Goal: Task Accomplishment & Management: Manage account settings

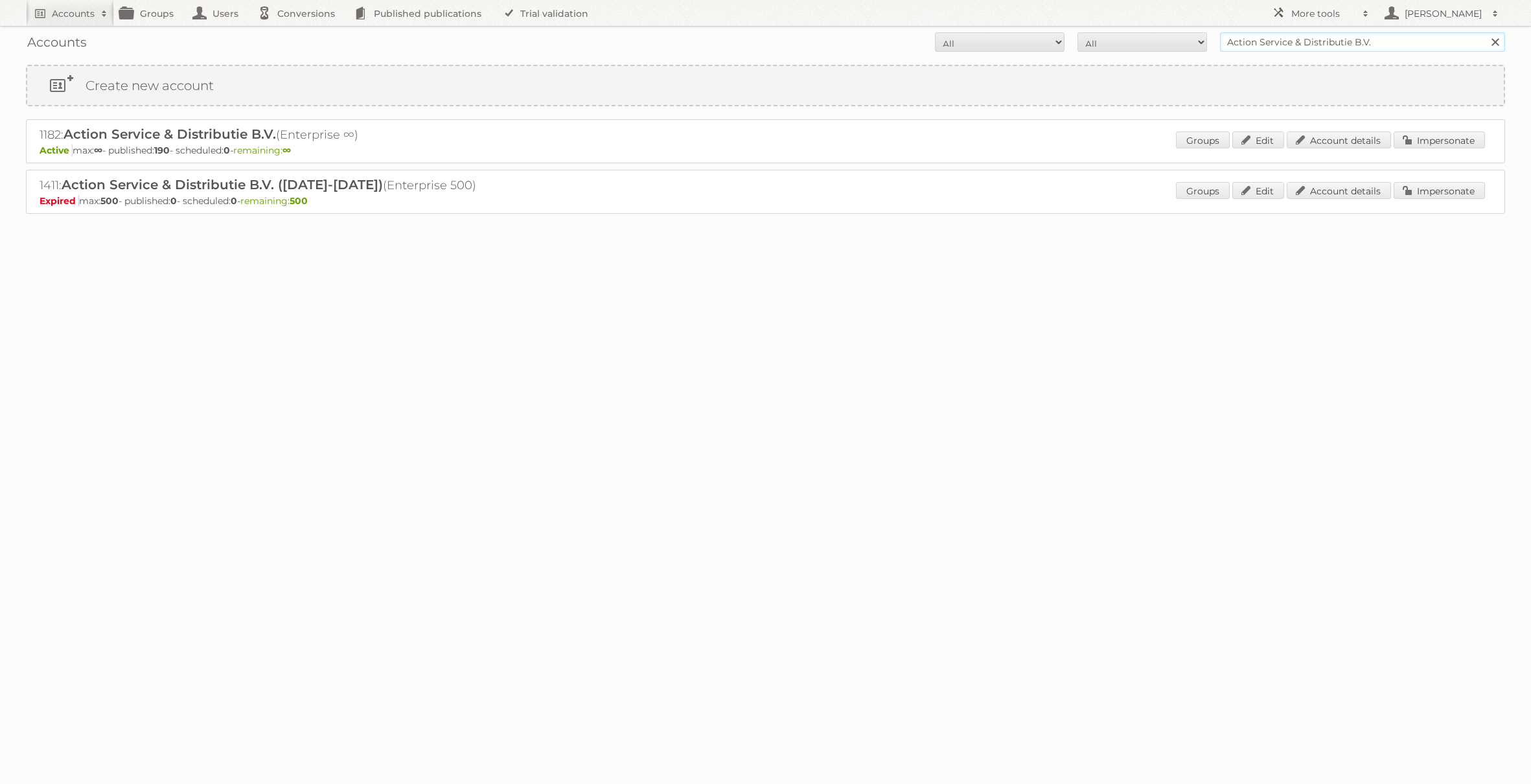
click at [1320, 44] on input "Action Service & Distributie B.V." at bounding box center [1362, 42] width 285 height 20
type input "ALDI SÜD Dienstleistungs-SE & Co. oHG"
click at [1485, 33] on input "Search" at bounding box center [1495, 42] width 20 height 20
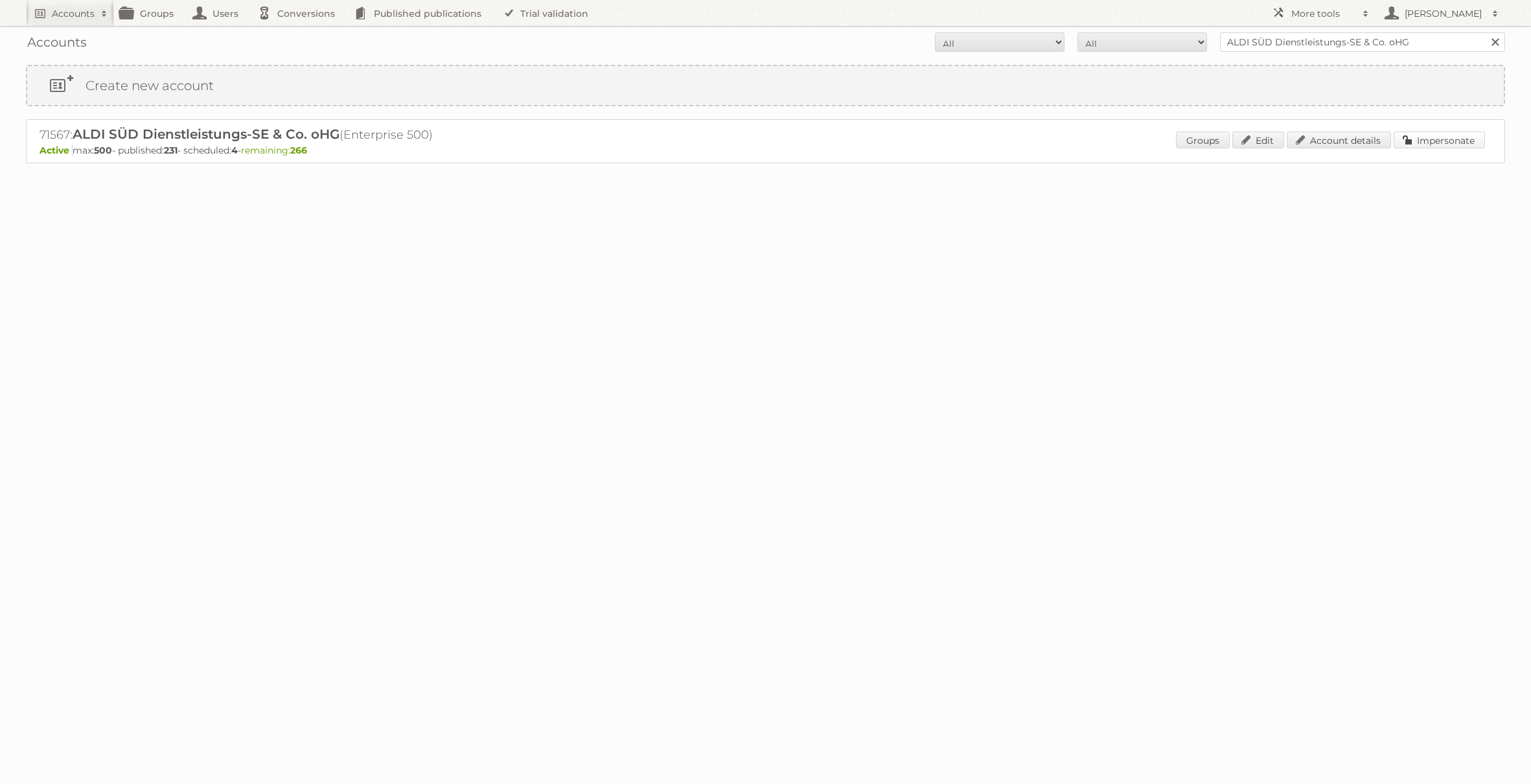
drag, startPoint x: 1439, startPoint y: 142, endPoint x: 1355, endPoint y: 147, distance: 84.1
click at [1439, 142] on link "Impersonate" at bounding box center [1439, 140] width 92 height 17
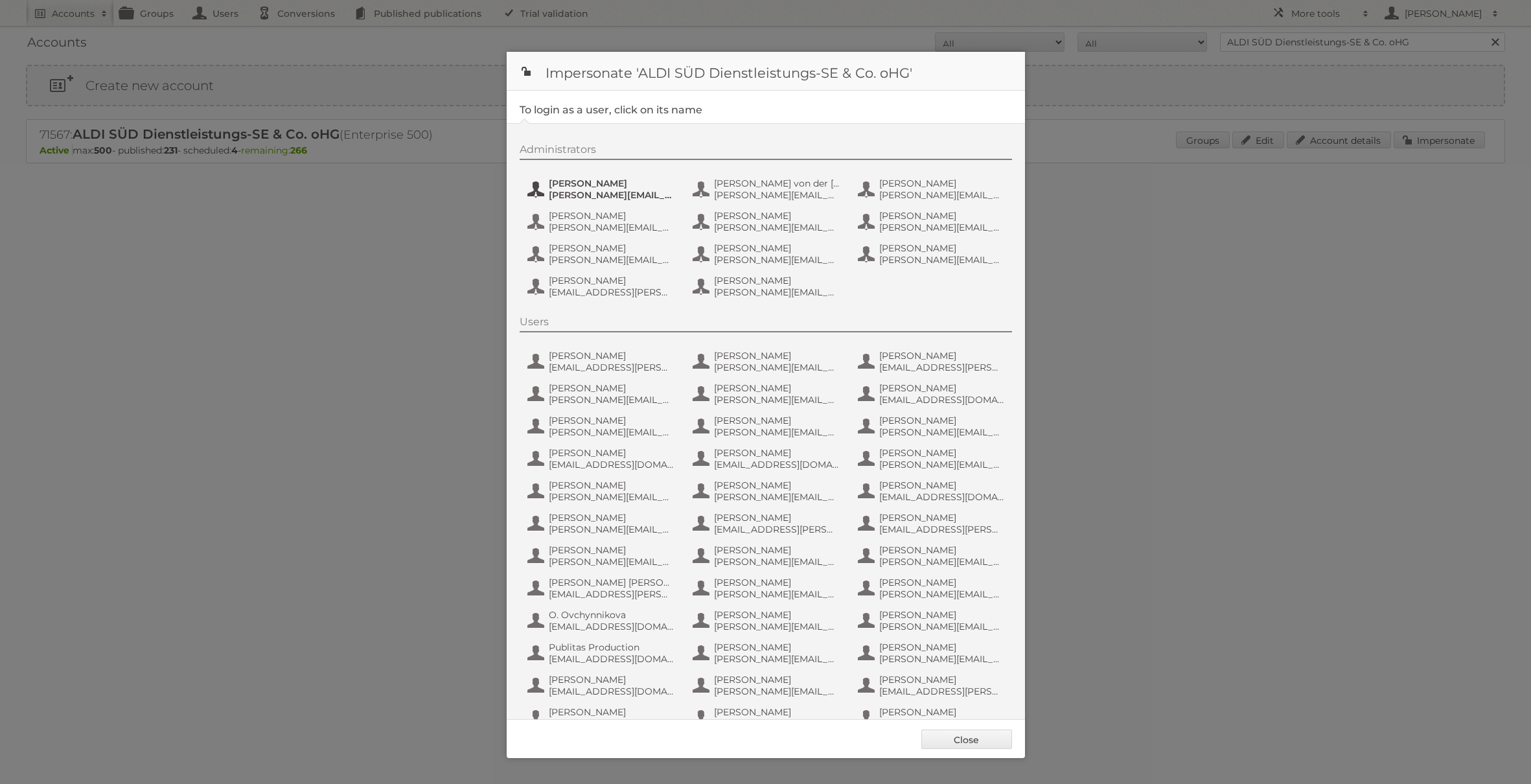
click at [629, 191] on span "a.kaiser@s-v.de" at bounding box center [611, 195] width 125 height 12
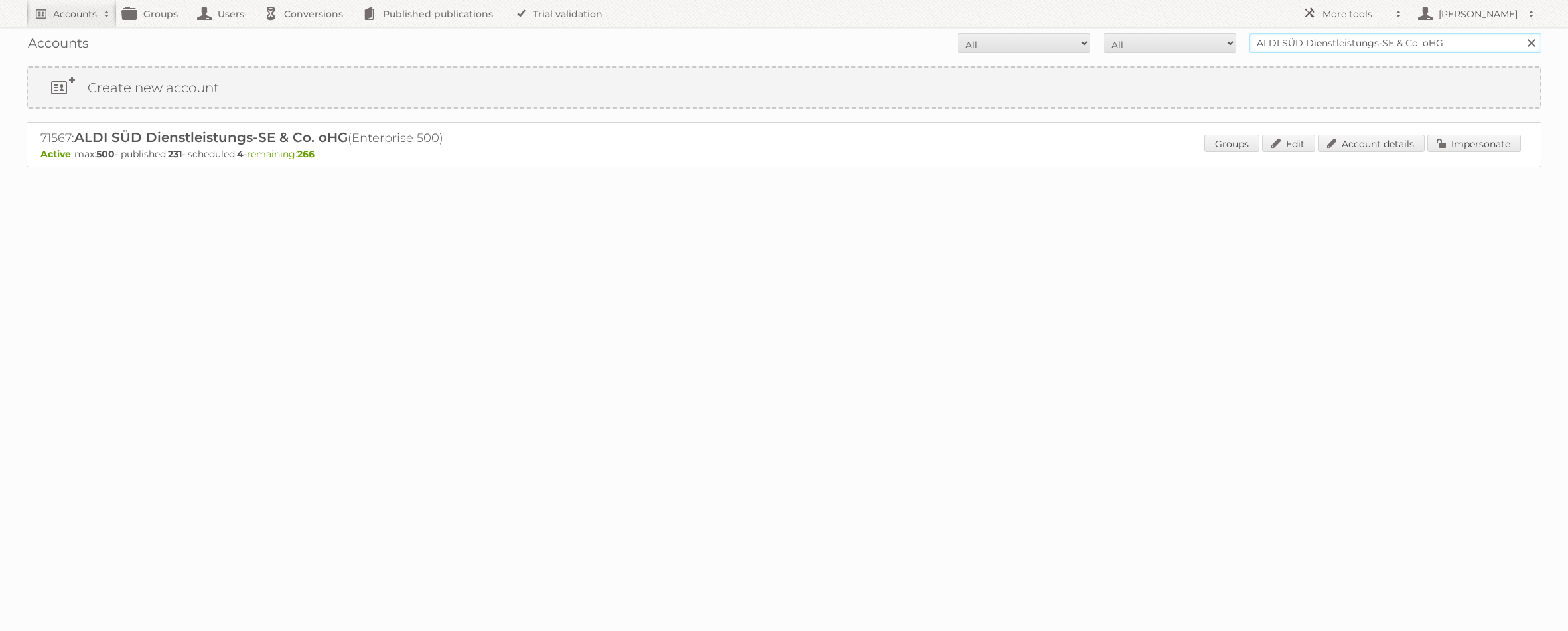
click at [1281, 46] on input "ALDI SÜD Dienstleistungs-SE & Co. oHG" at bounding box center [1395, 43] width 292 height 20
type input "essentra comp"
click at [1521, 33] on input "Search" at bounding box center [1531, 43] width 20 height 20
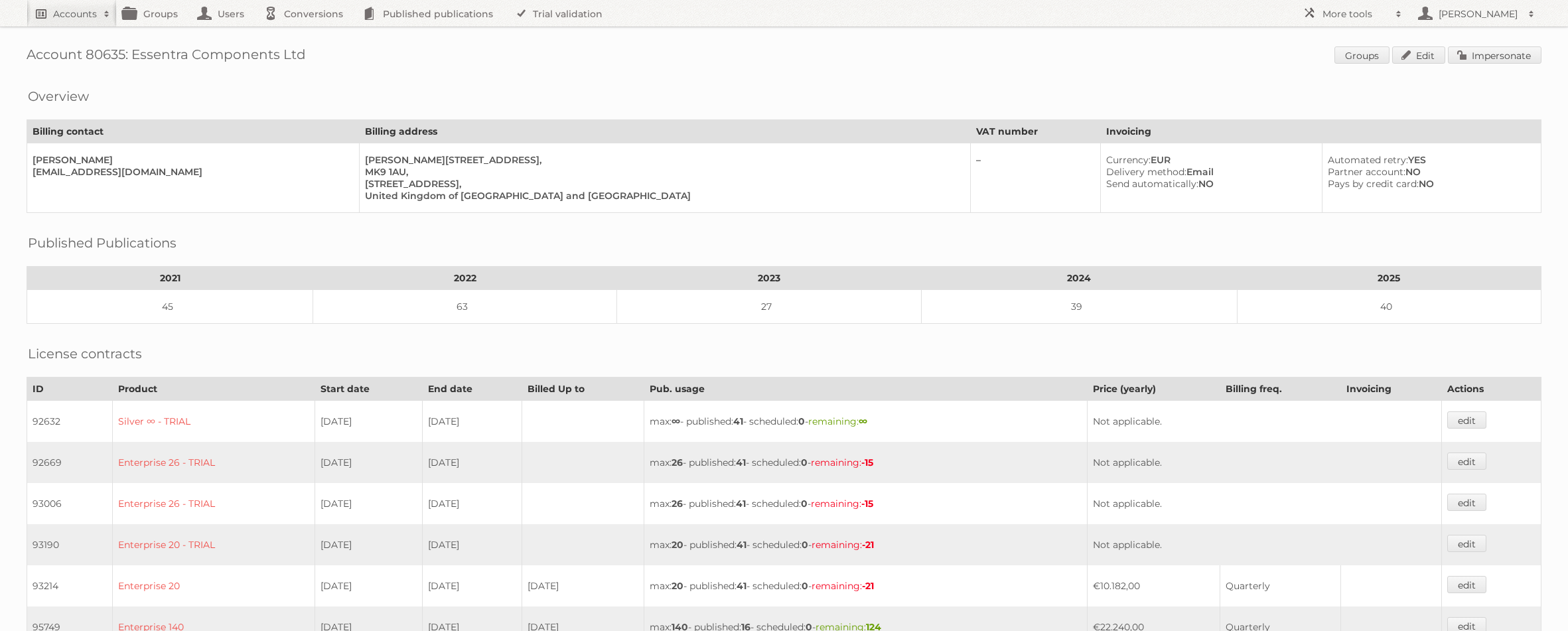
click at [101, 13] on span at bounding box center [107, 14] width 20 height 13
type input"] "ict edek"
click at [306, 34] on input "Search" at bounding box center [316, 44] width 20 height 20
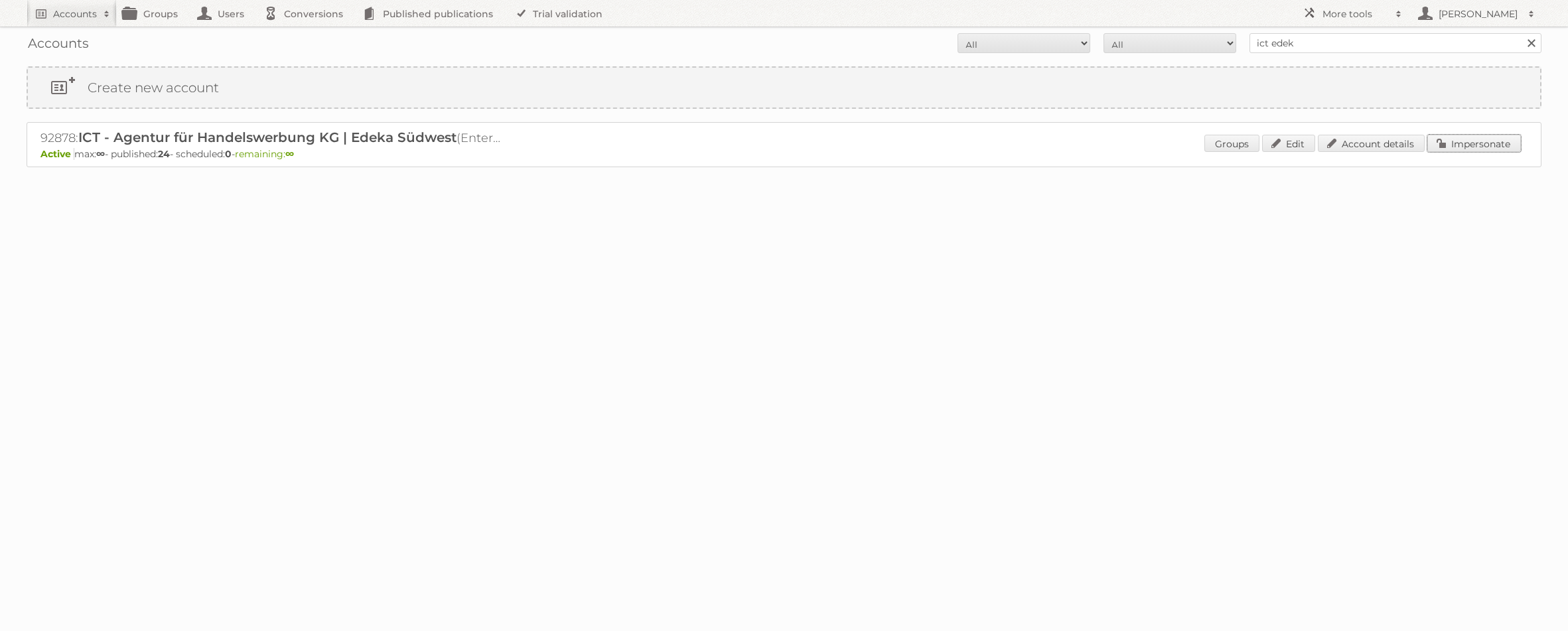
click at [1454, 146] on link "Impersonate" at bounding box center [1473, 143] width 94 height 17
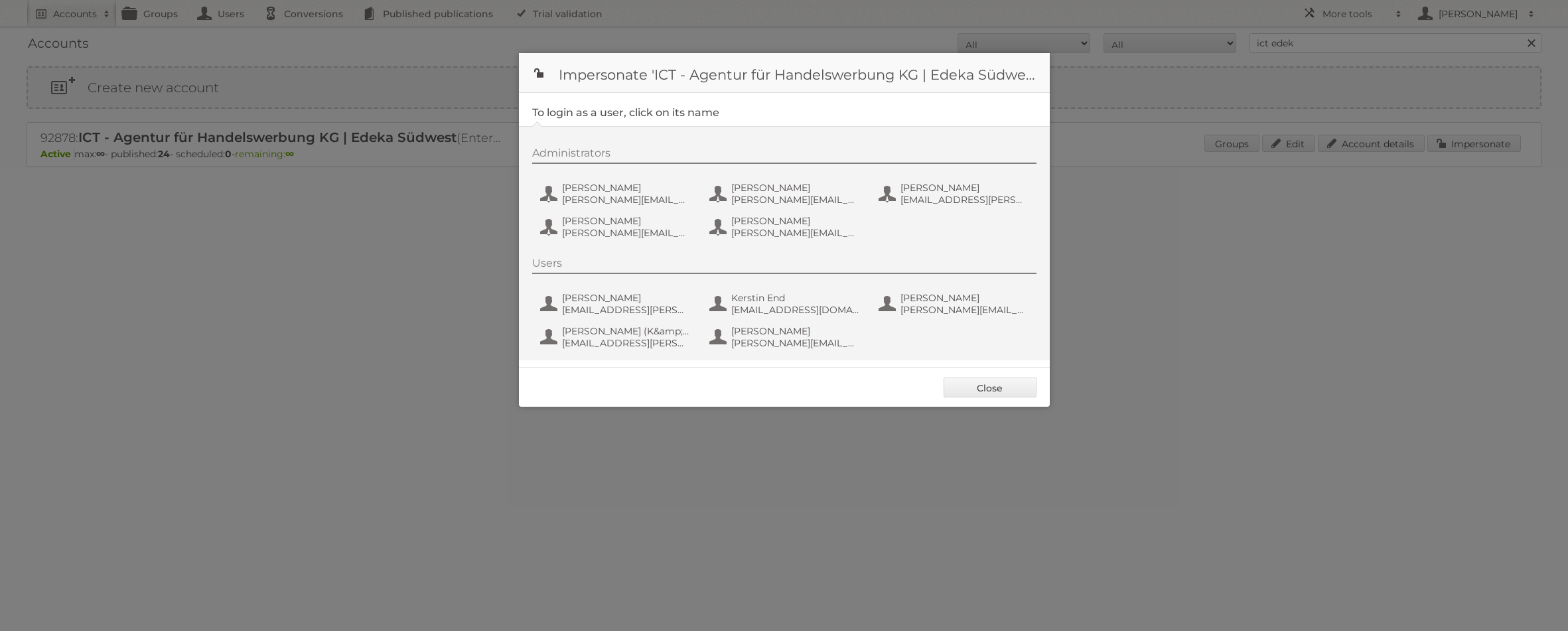
click at [643, 174] on div "Administrators [PERSON_NAME] [PERSON_NAME][EMAIL_ADDRESS][PERSON_NAME][DOMAIN_N…" at bounding box center [790, 194] width 517 height 97
click at [642, 188] on span "[PERSON_NAME]" at bounding box center [626, 188] width 129 height 12
